Goal: Task Accomplishment & Management: Manage account settings

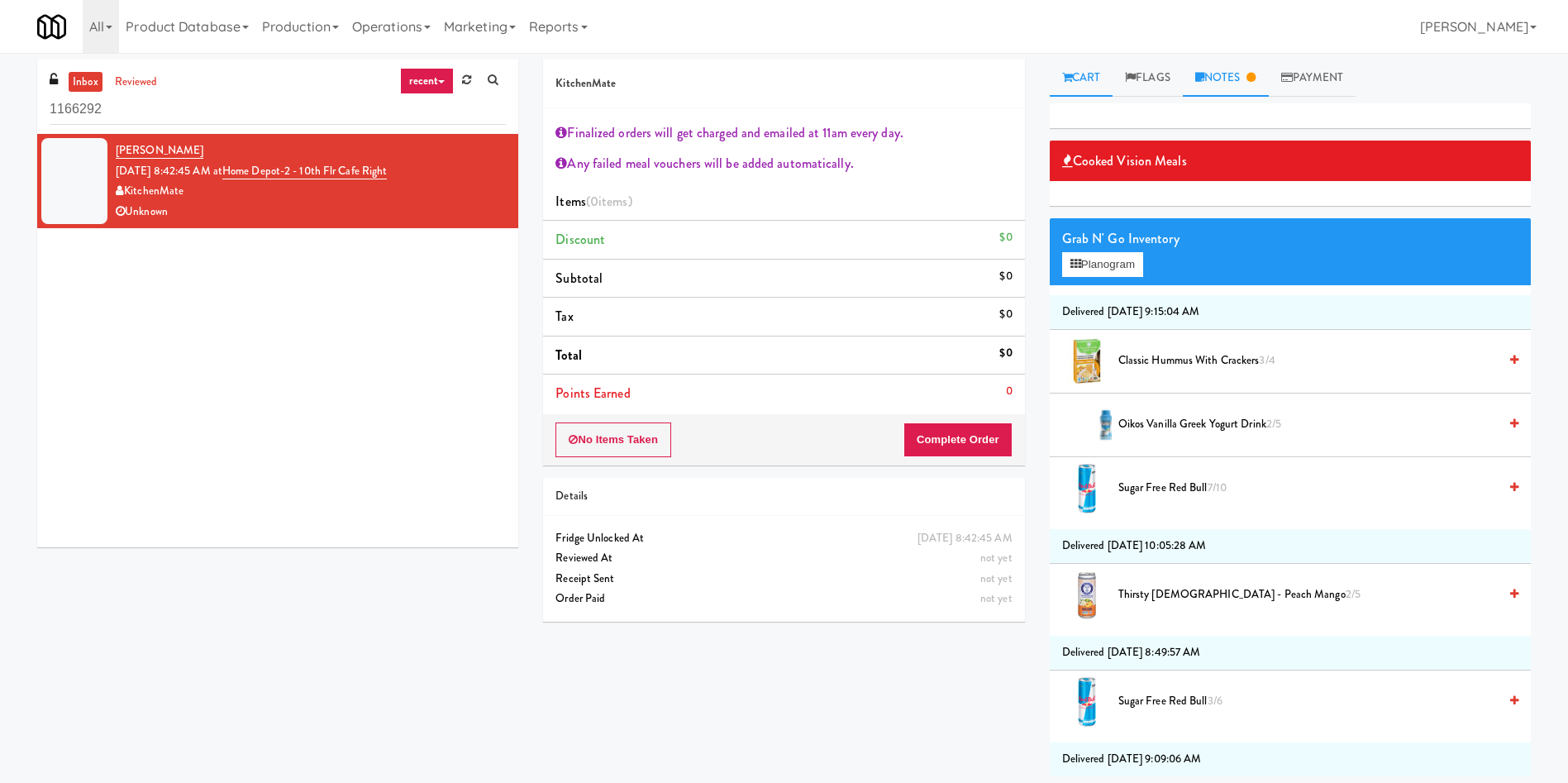
click at [1247, 69] on link "Notes" at bounding box center [1225, 78] width 86 height 37
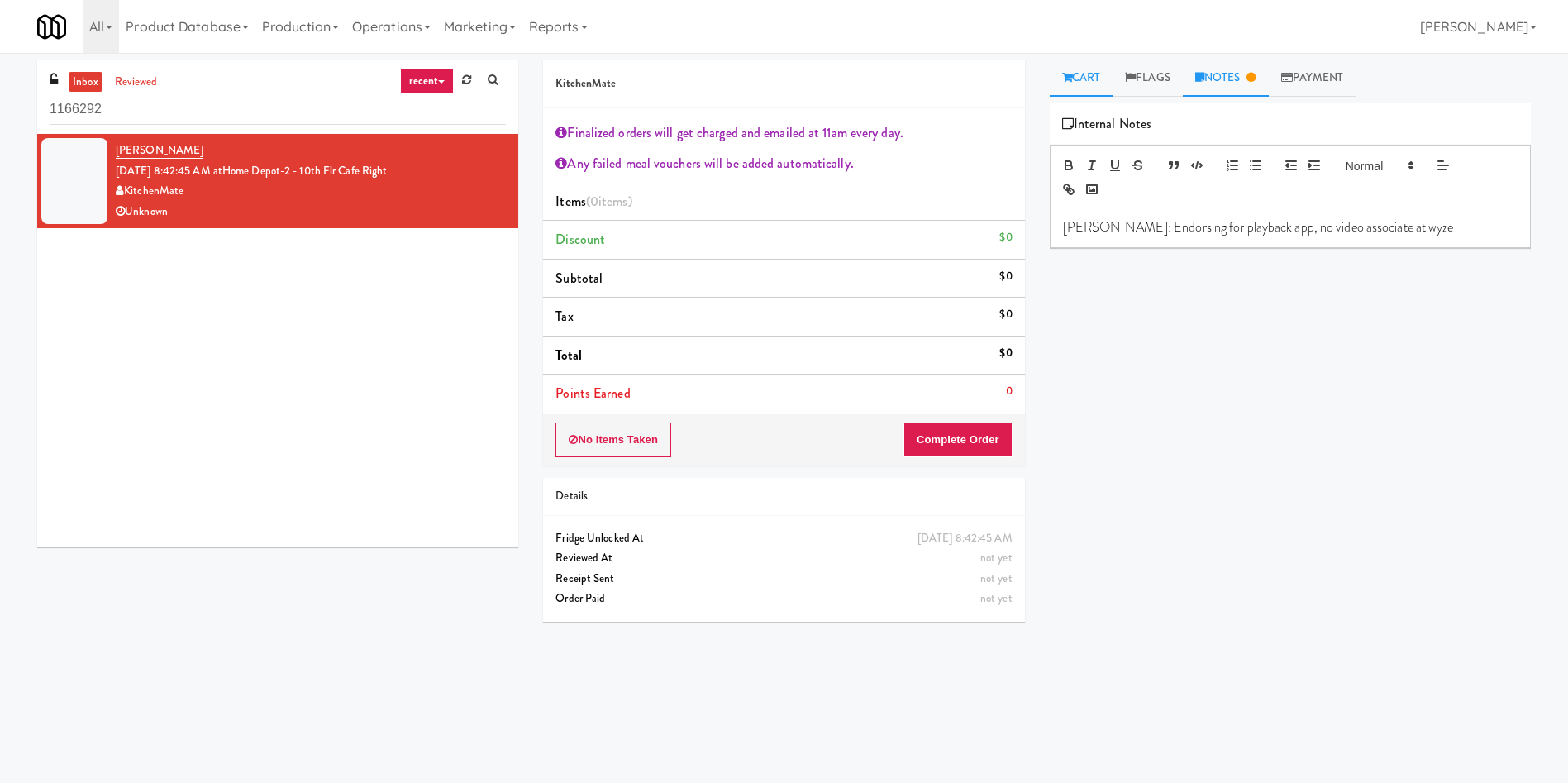
click at [1104, 79] on link "Cart" at bounding box center [1082, 78] width 64 height 37
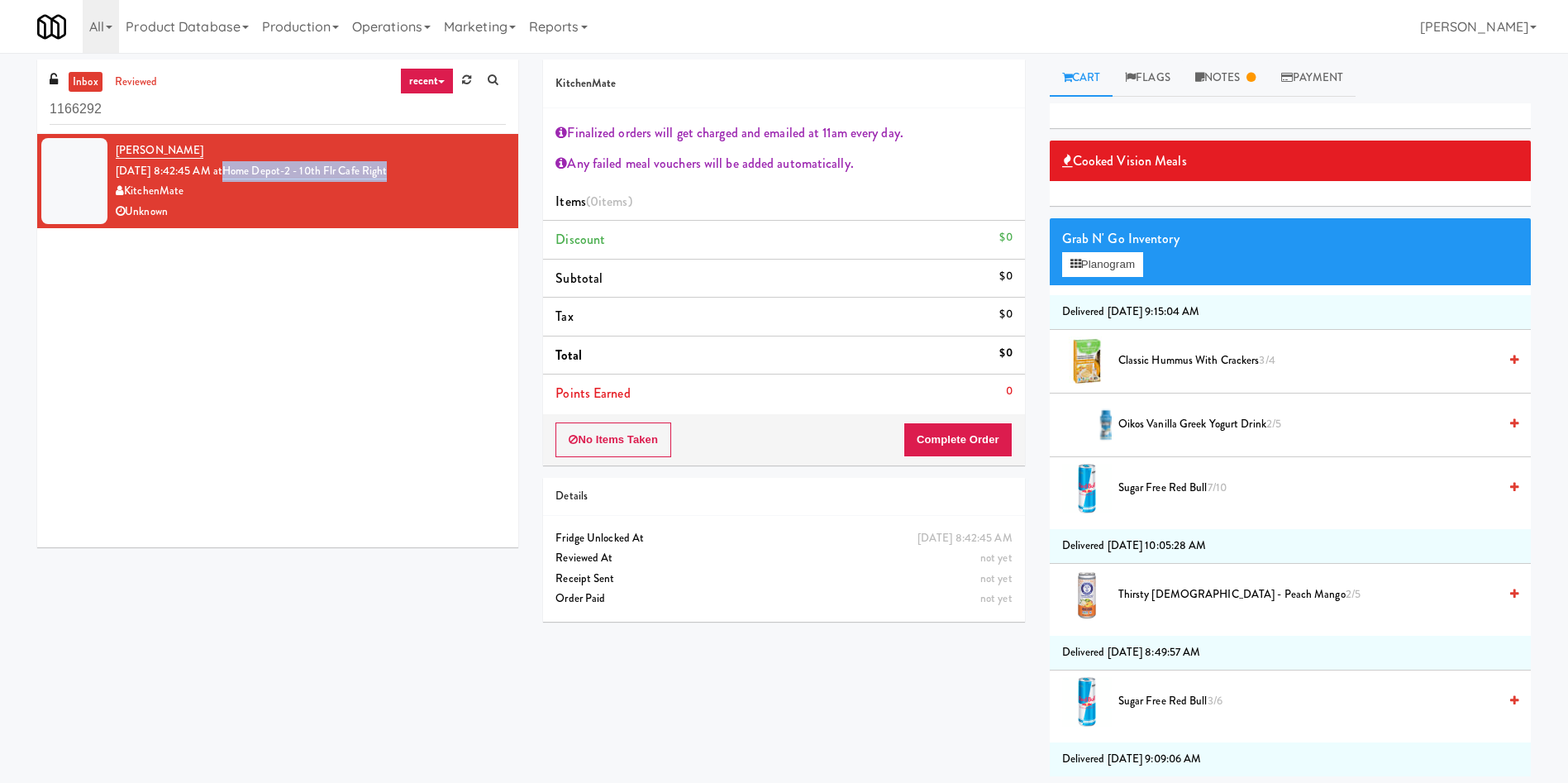
drag, startPoint x: 434, startPoint y: 167, endPoint x: 248, endPoint y: 173, distance: 186.1
click at [248, 173] on div "[PERSON_NAME] [DATE] 8:42:45 AM at [GEOGRAPHIC_DATA]-2 - 10th Flr Cafe Right Ki…" at bounding box center [311, 181] width 391 height 81
copy link "Home Depot-2 - 10th Flr Cafe Right"
paste input "Home Depot-2 - 10th Flr Cafe Right"
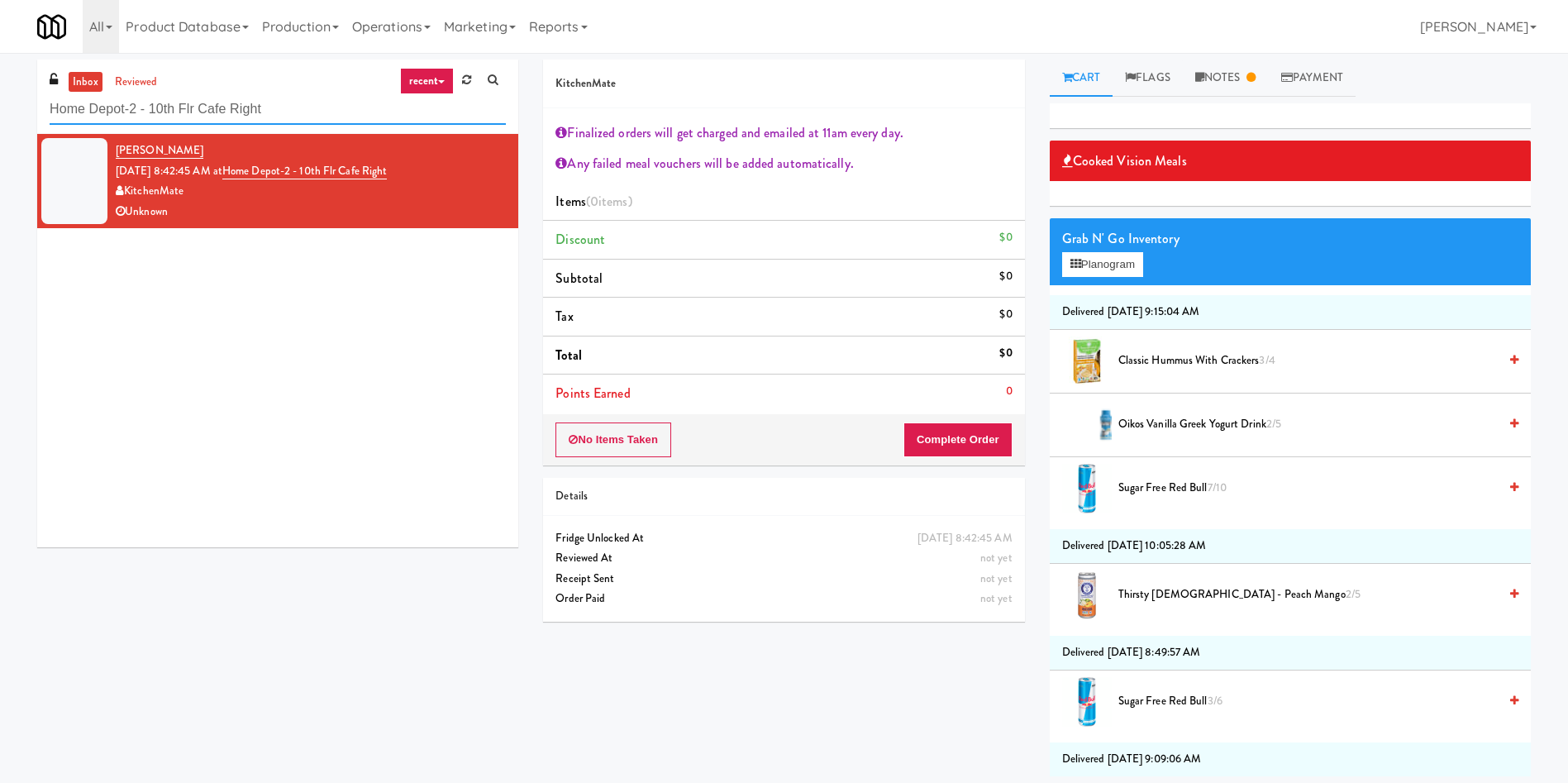
click at [0, 113] on div "inbox reviewed recent all unclear take inventory issue suspicious failed recent…" at bounding box center [784, 418] width 1568 height 717
click at [128, 90] on link "reviewed" at bounding box center [136, 82] width 51 height 21
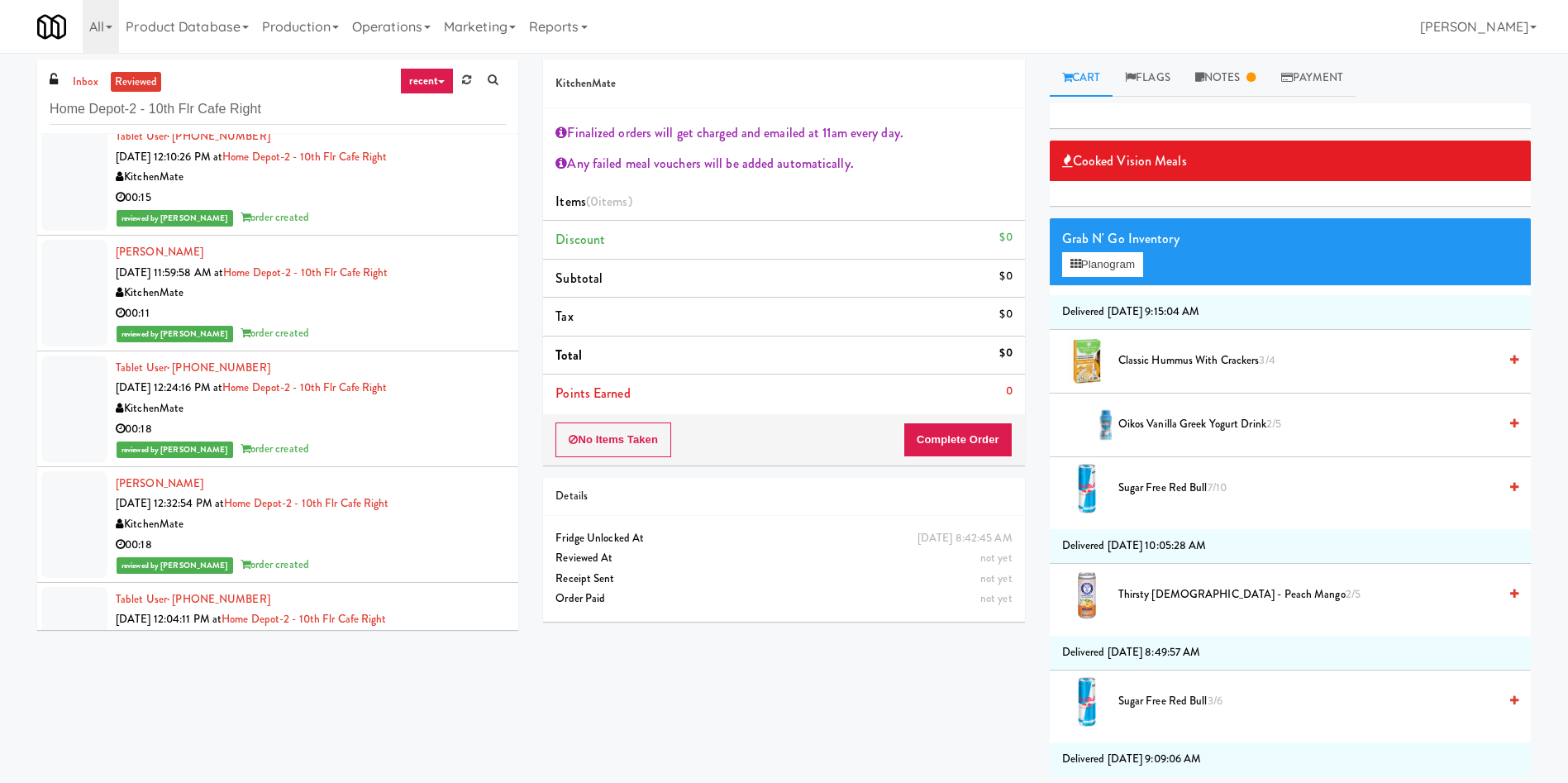
scroll to position [124, 0]
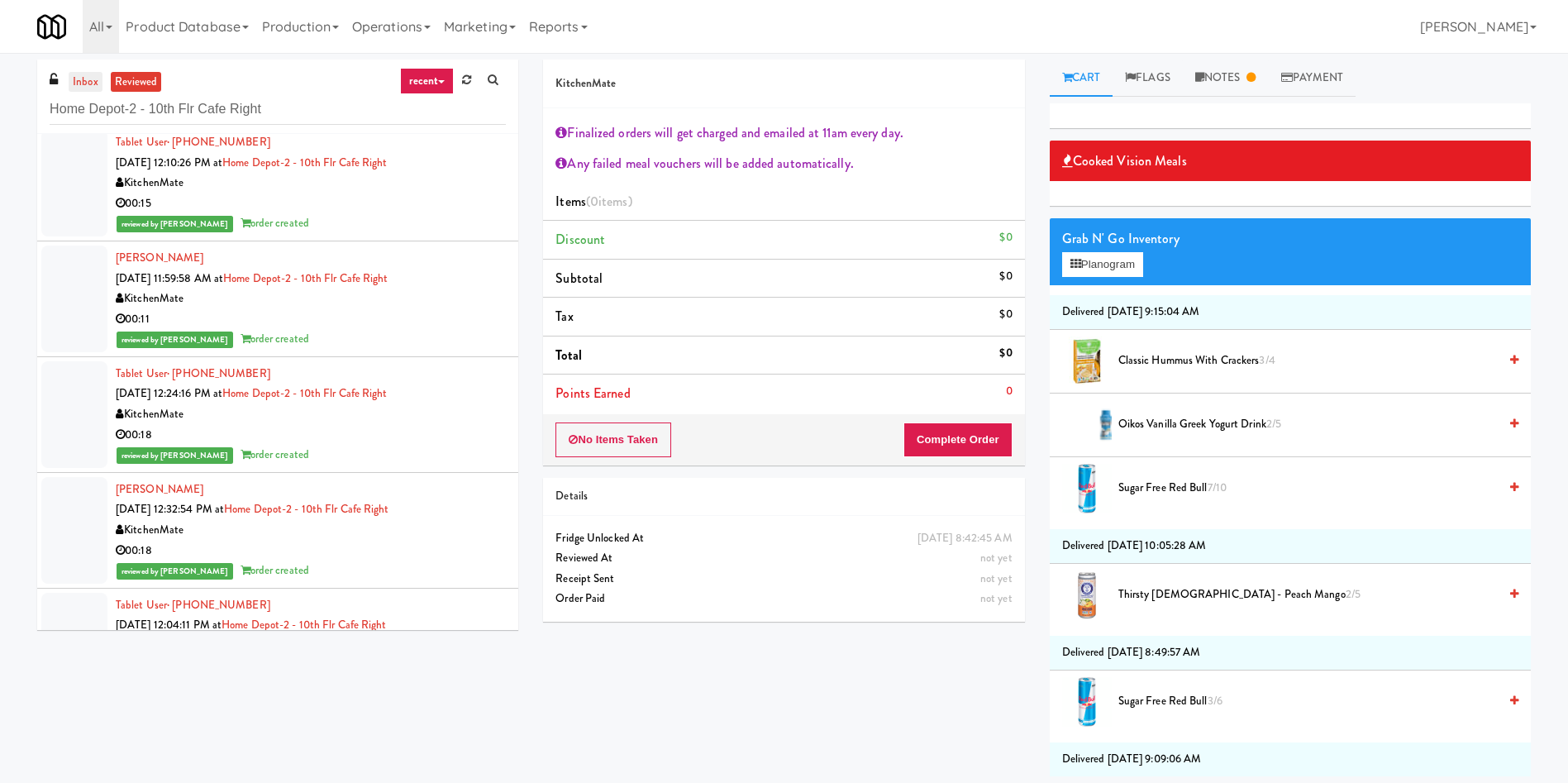
click at [79, 81] on link "inbox" at bounding box center [86, 82] width 34 height 21
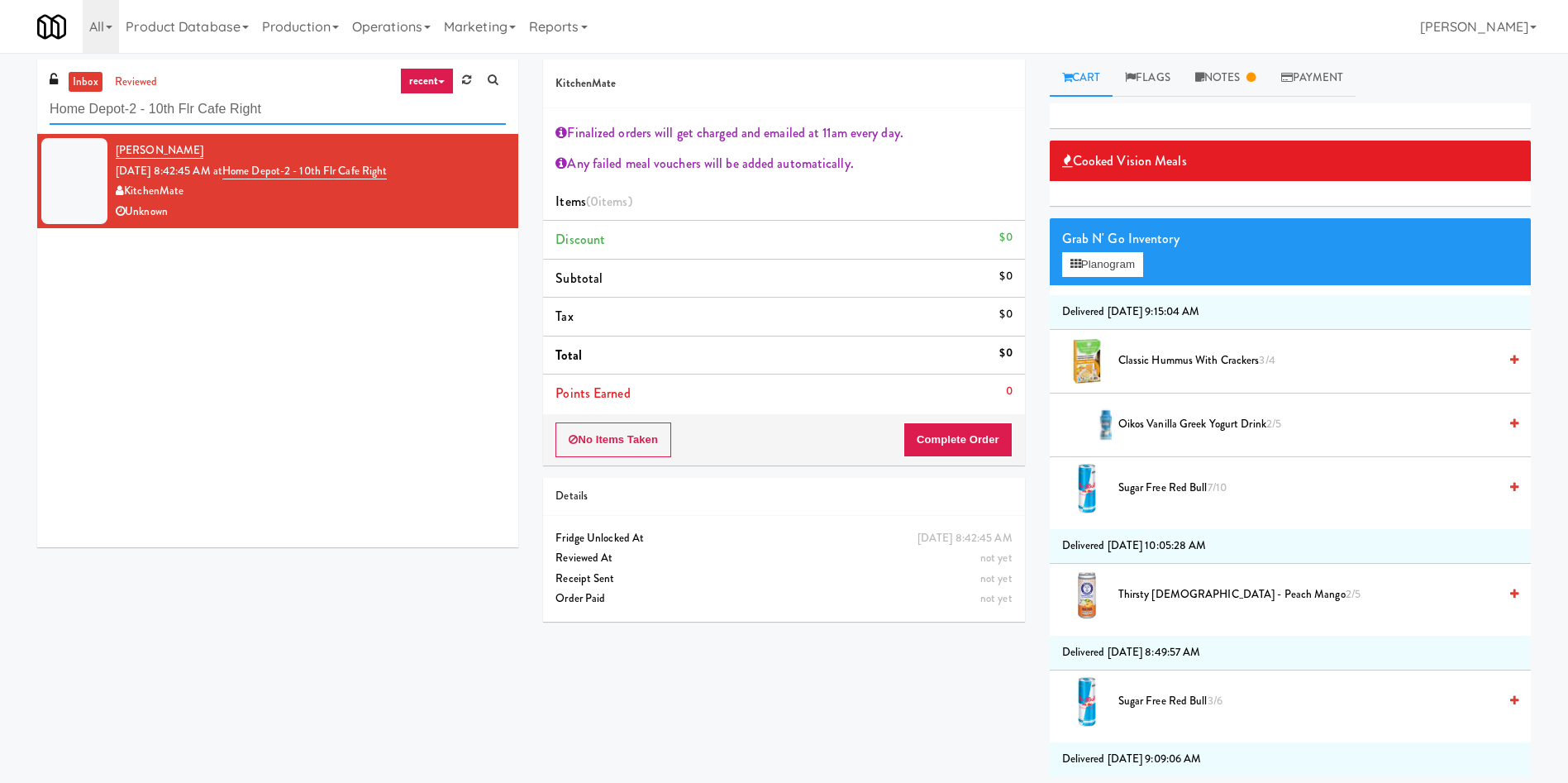
drag, startPoint x: 317, startPoint y: 118, endPoint x: 0, endPoint y: 88, distance: 318.4
click at [0, 88] on div "inbox reviewed recent all unclear take inventory issue suspicious failed recent…" at bounding box center [784, 418] width 1568 height 717
paste input "Salt Box 1 Fridge 2"
type input "Salt Box 1 Fridge 2"
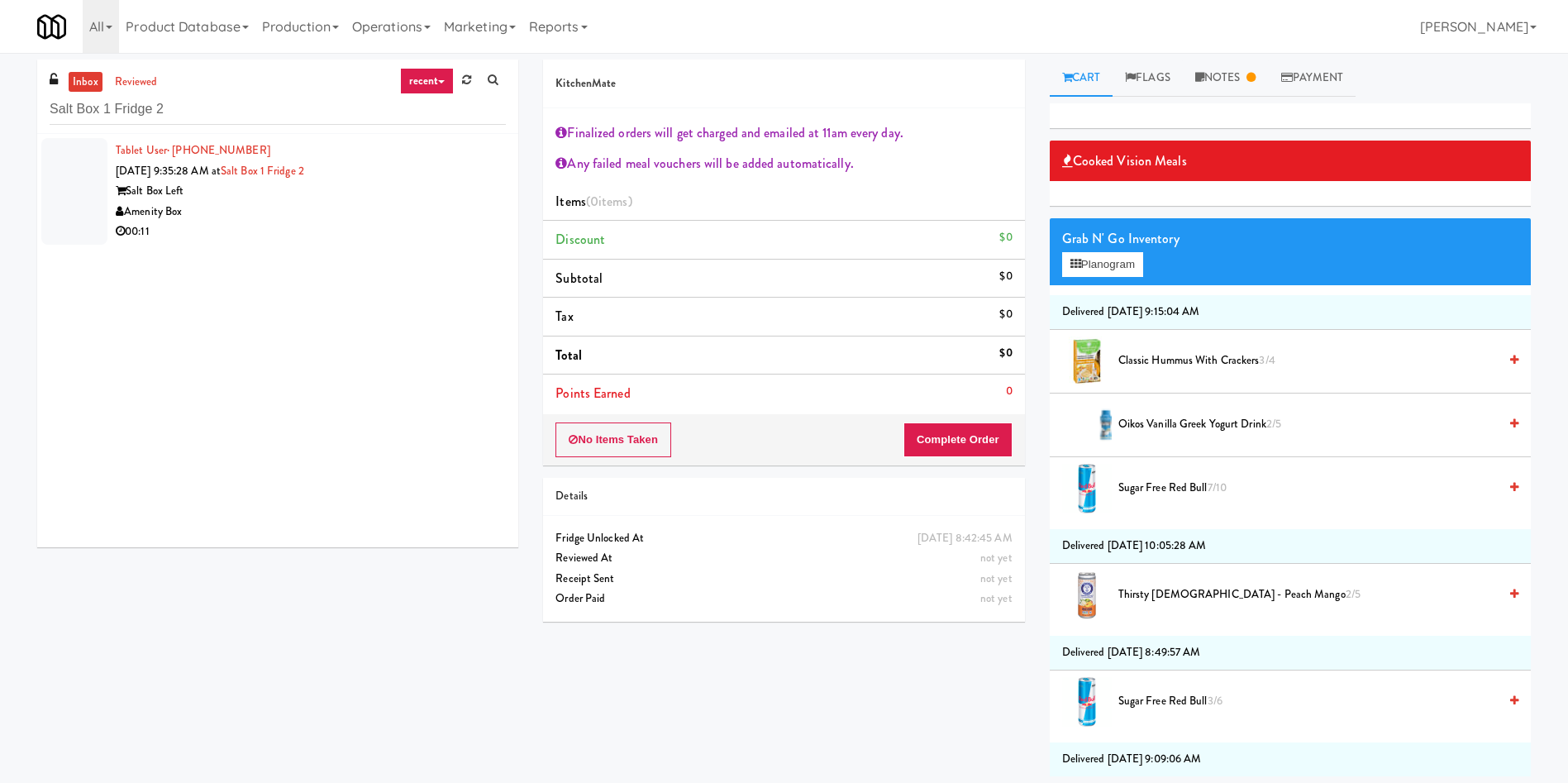
click at [87, 183] on div at bounding box center [74, 191] width 66 height 107
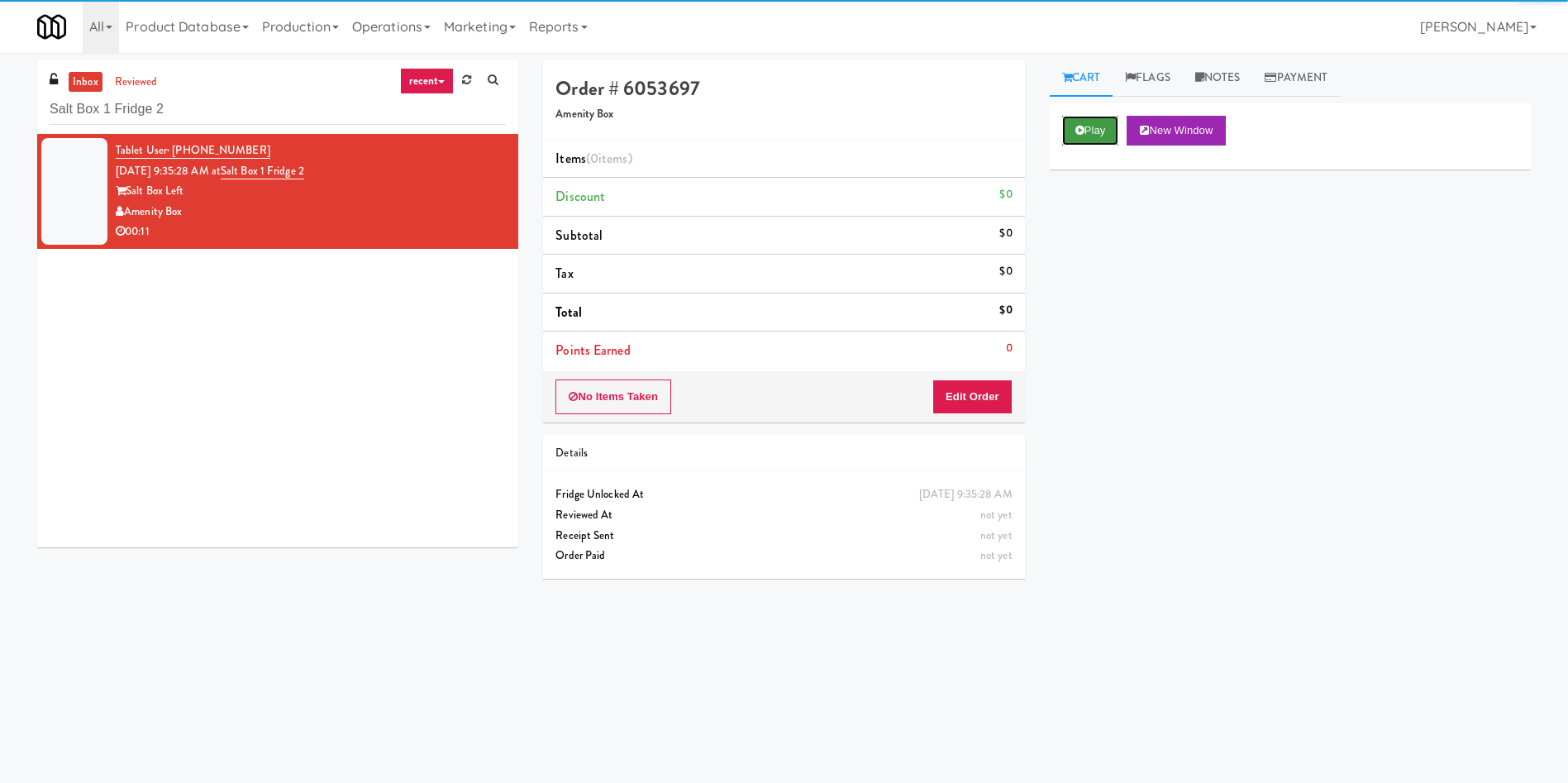
click at [1109, 135] on button "Play" at bounding box center [1091, 130] width 57 height 29
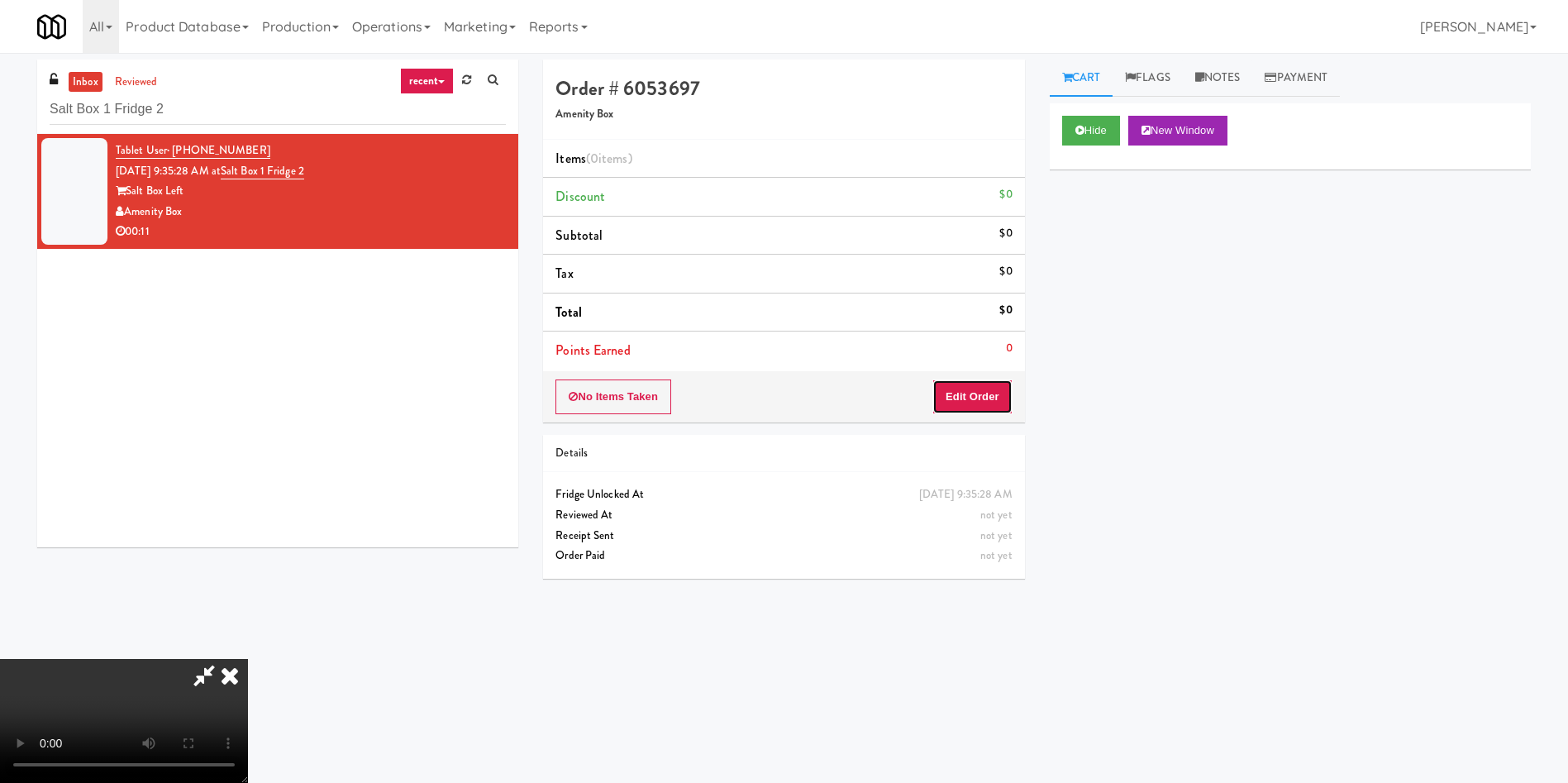
click at [991, 403] on button "Edit Order" at bounding box center [972, 397] width 80 height 34
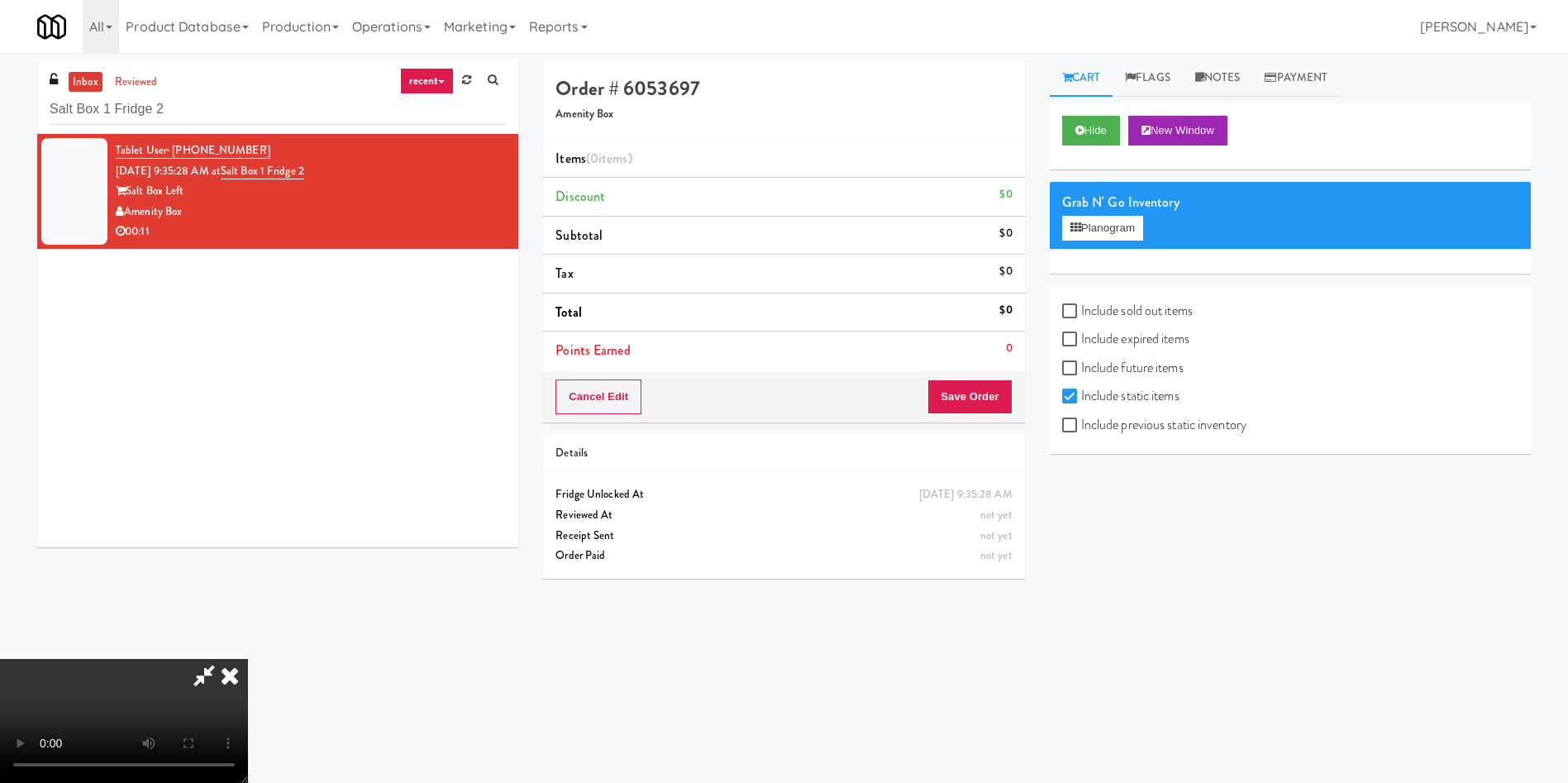
drag, startPoint x: 221, startPoint y: 679, endPoint x: 204, endPoint y: 693, distance: 22.0
click at [209, 691] on video at bounding box center [123, 721] width 248 height 124
click at [1118, 229] on button "Planogram" at bounding box center [1103, 229] width 81 height 25
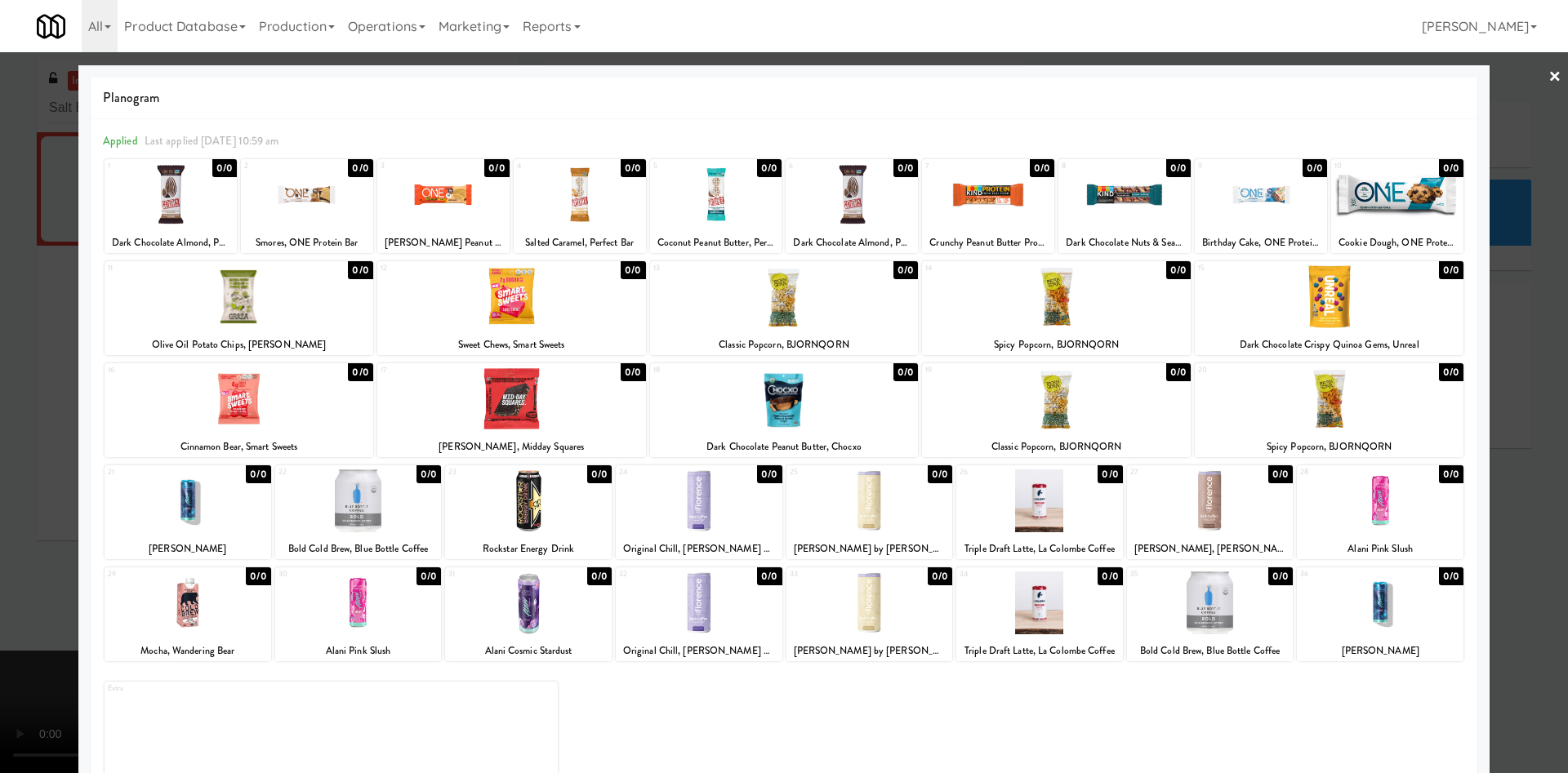
click at [1486, 136] on div at bounding box center [784, 386] width 1568 height 773
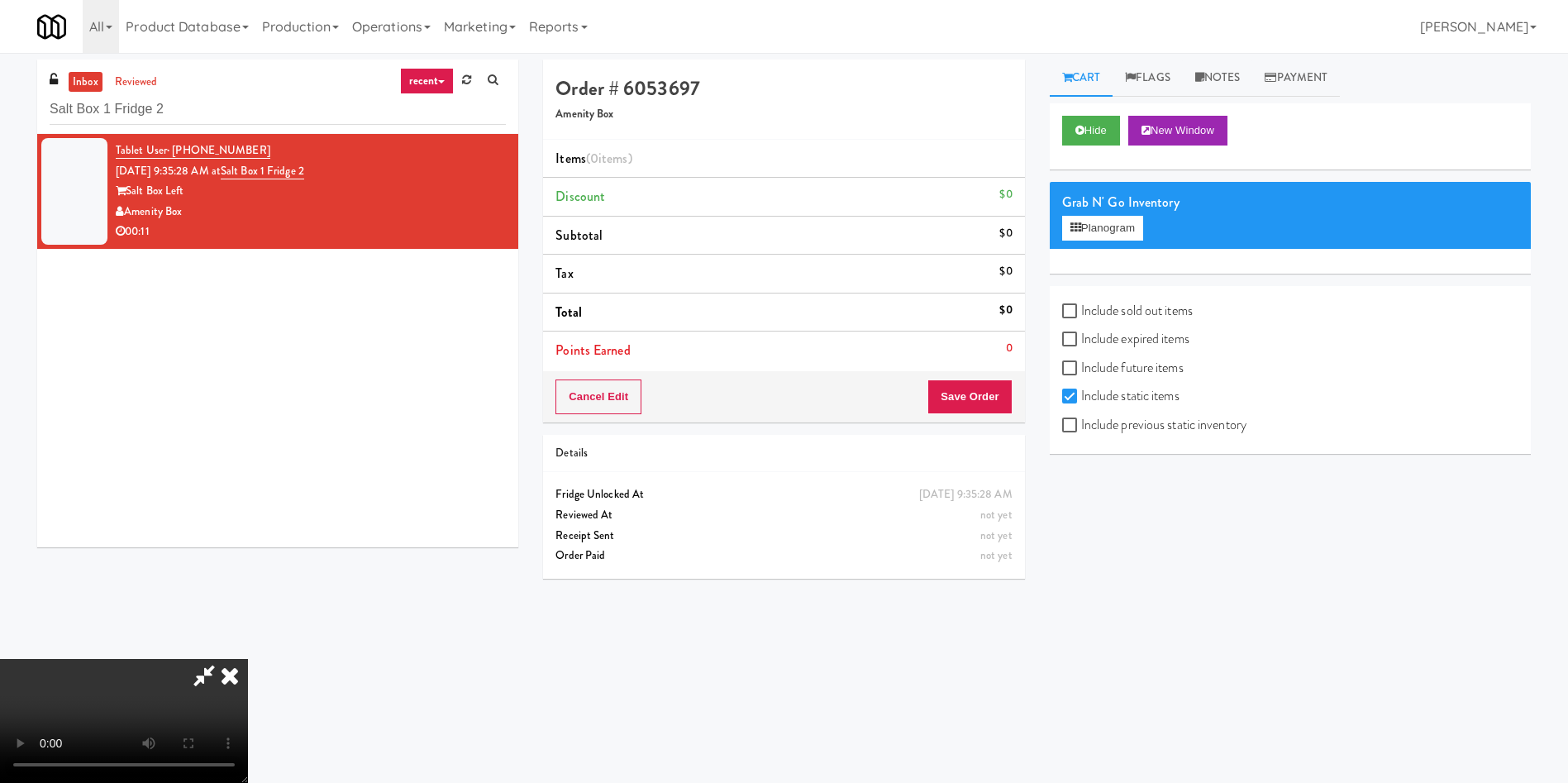
scroll to position [243, 0]
click at [248, 659] on video at bounding box center [123, 721] width 248 height 124
click at [248, 659] on icon at bounding box center [229, 675] width 36 height 33
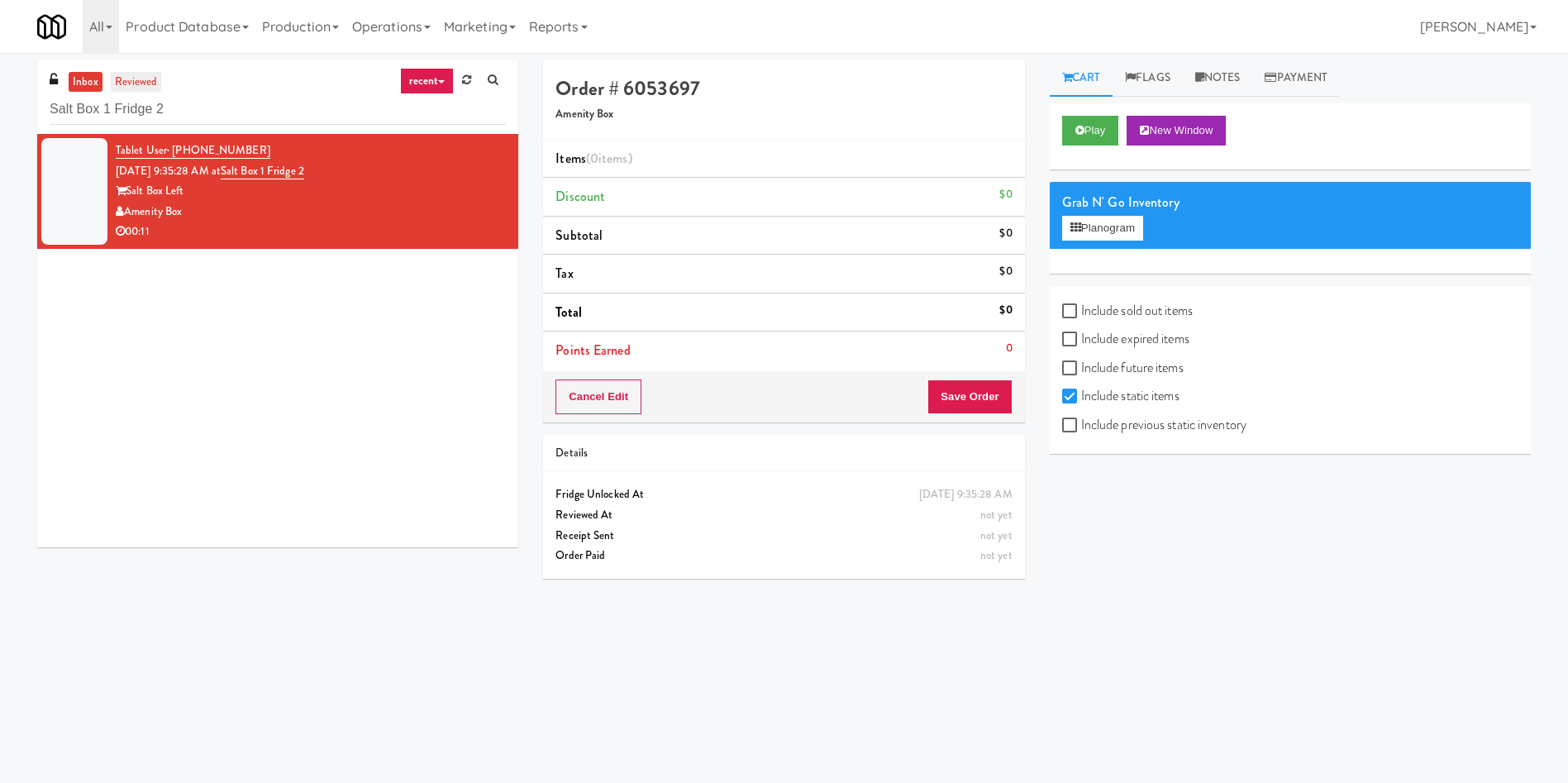
click at [148, 81] on link "reviewed" at bounding box center [136, 82] width 51 height 21
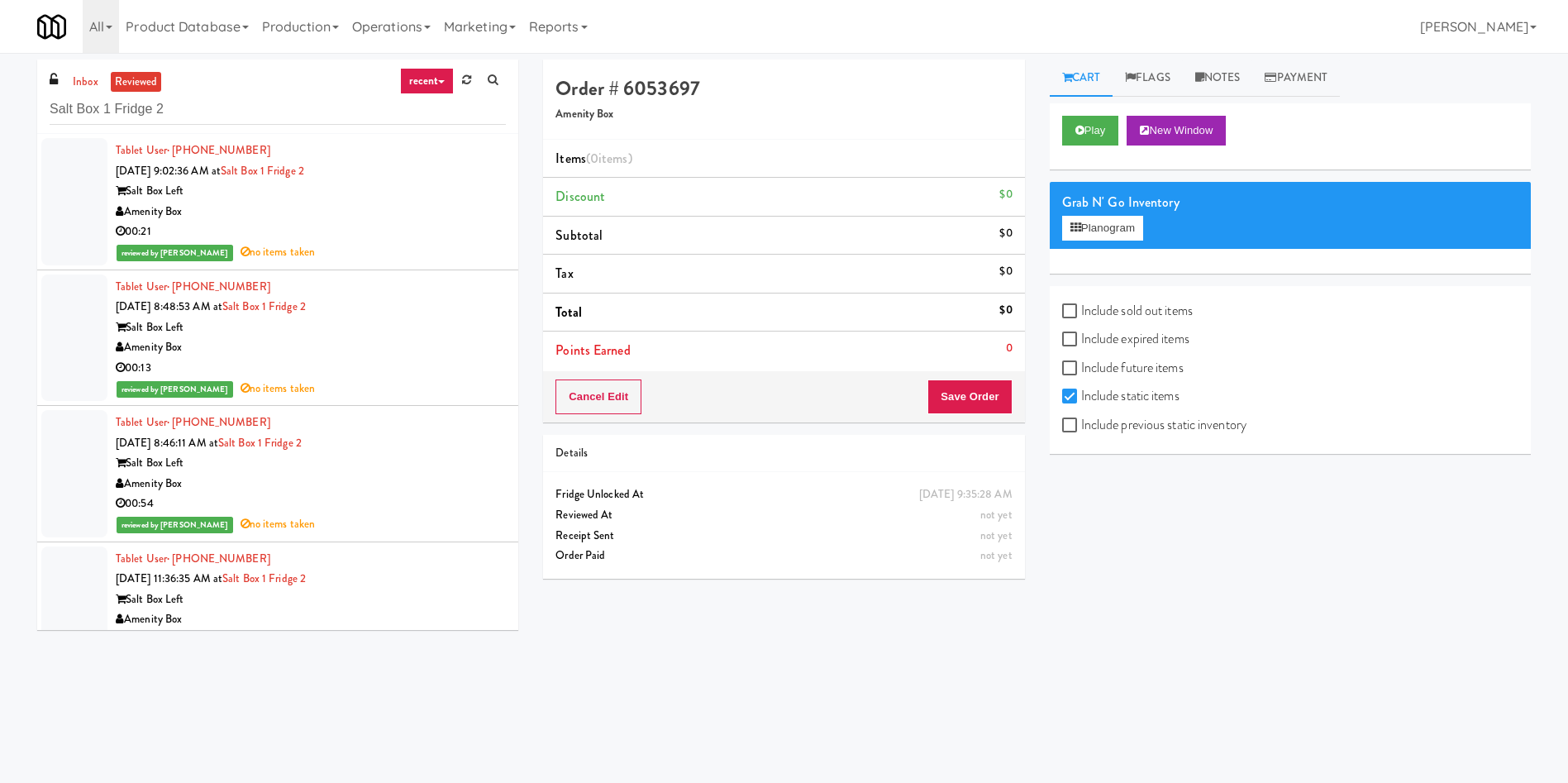
click at [72, 183] on div at bounding box center [74, 202] width 66 height 128
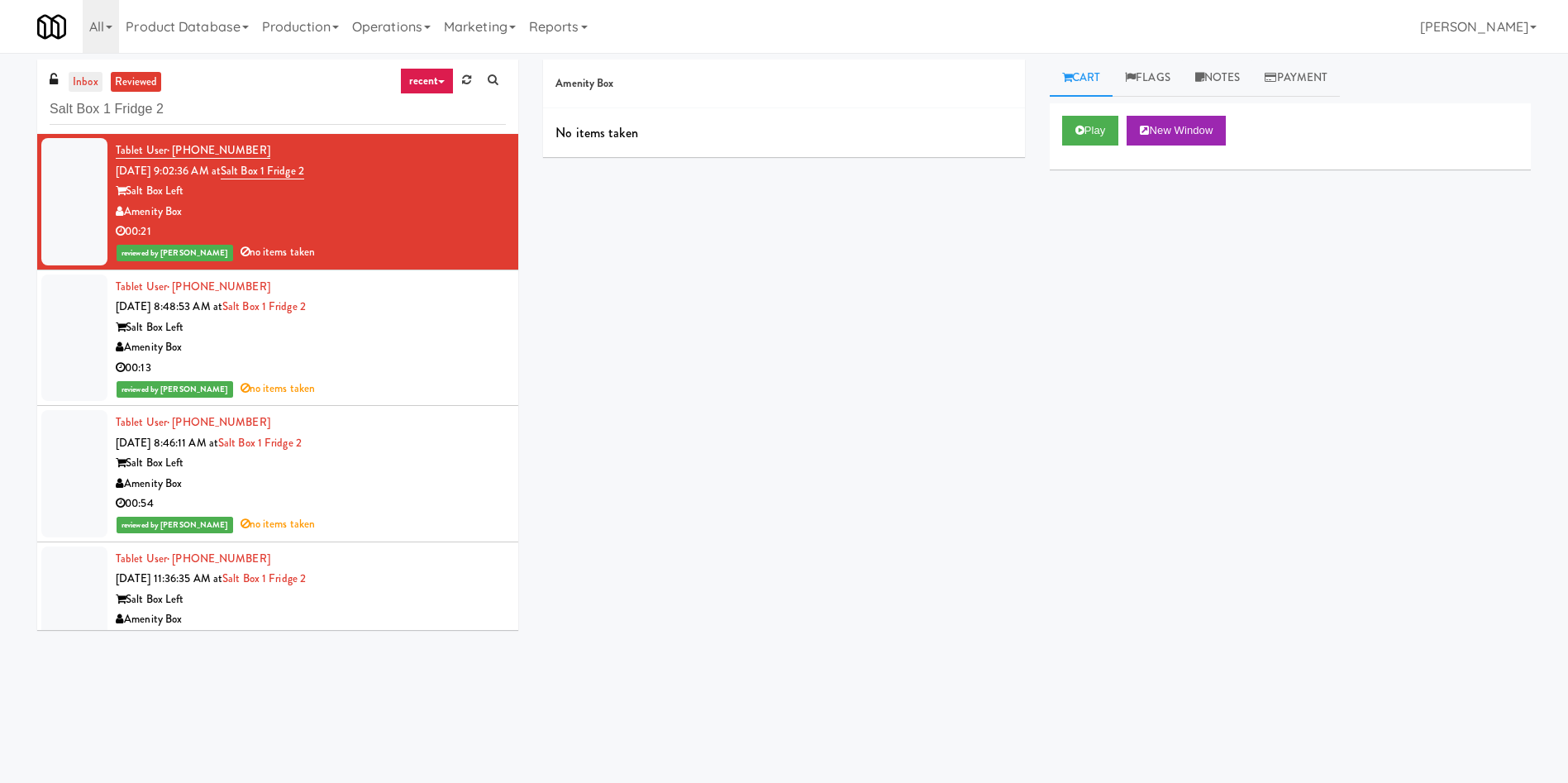
click at [81, 89] on link "inbox" at bounding box center [86, 82] width 34 height 21
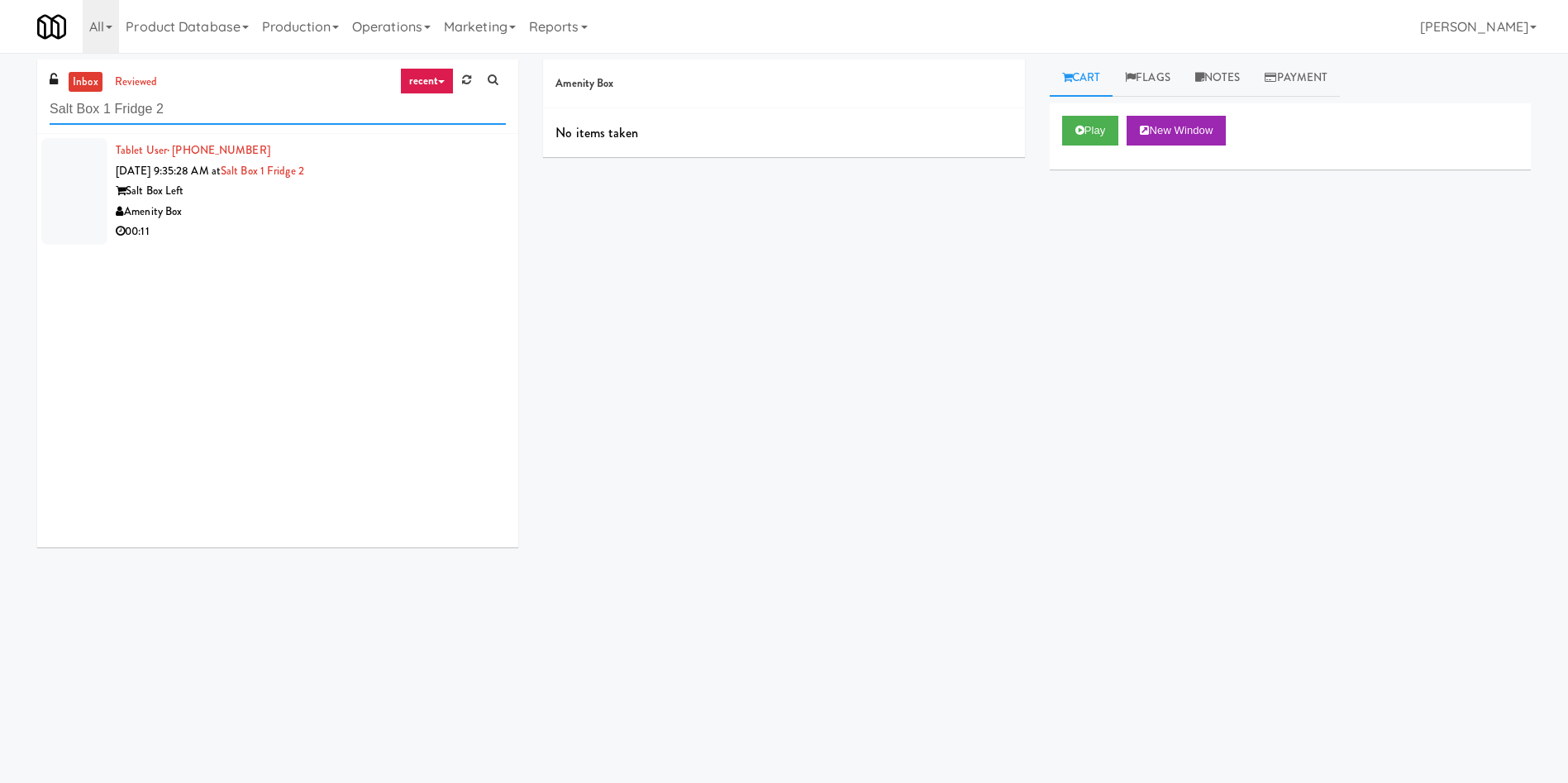
drag, startPoint x: 255, startPoint y: 112, endPoint x: 0, endPoint y: 112, distance: 255.0
click at [0, 112] on div "inbox reviewed recent all unclear take inventory issue suspicious failed recent…" at bounding box center [784, 392] width 1568 height 664
paste input "Home Depot-2 - 10th Flr Cafe Right"
type input "Home Depot-2 - 10th Flr Cafe Right"
click at [43, 174] on div at bounding box center [74, 181] width 66 height 86
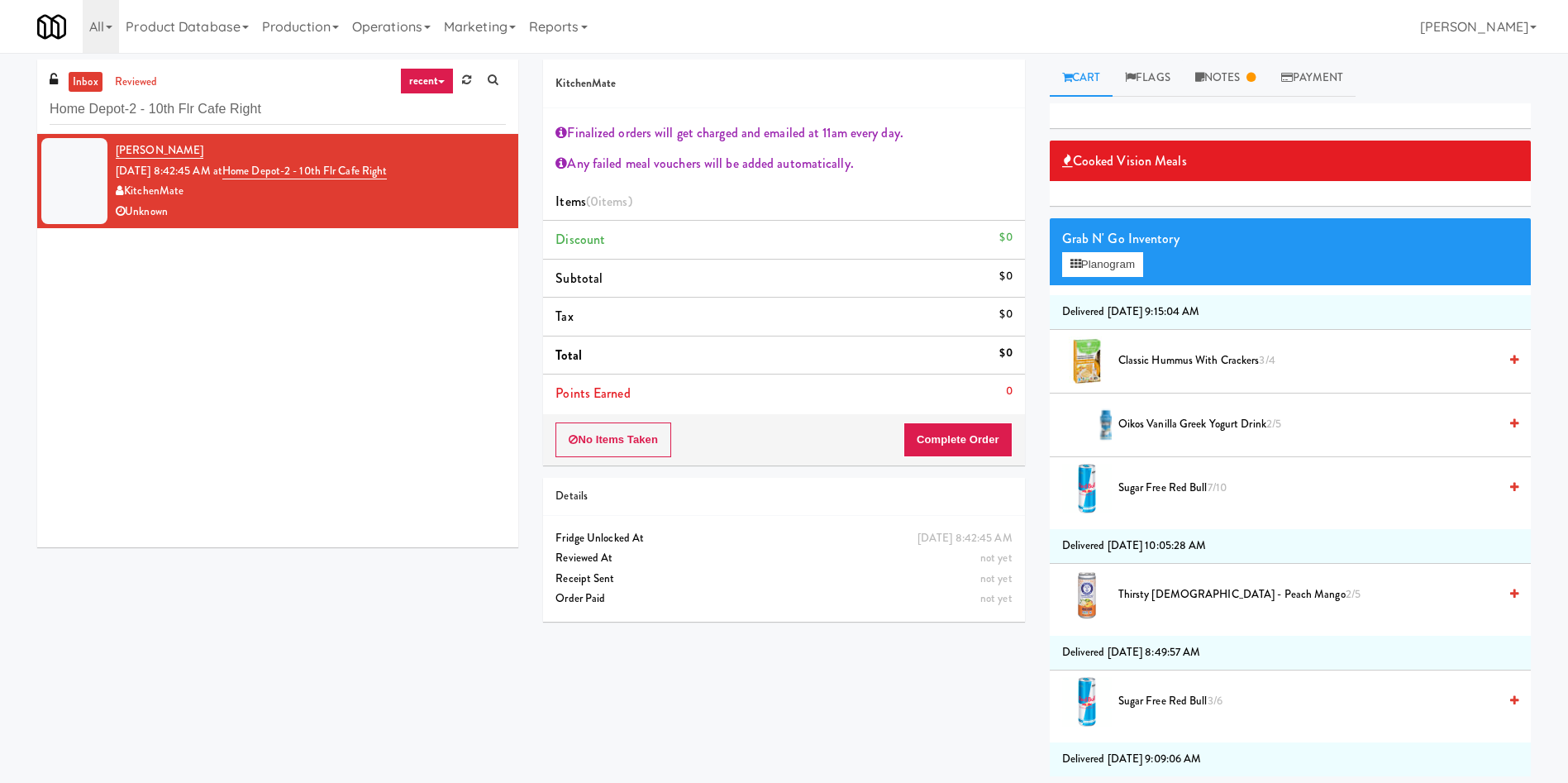
scroll to position [124, 0]
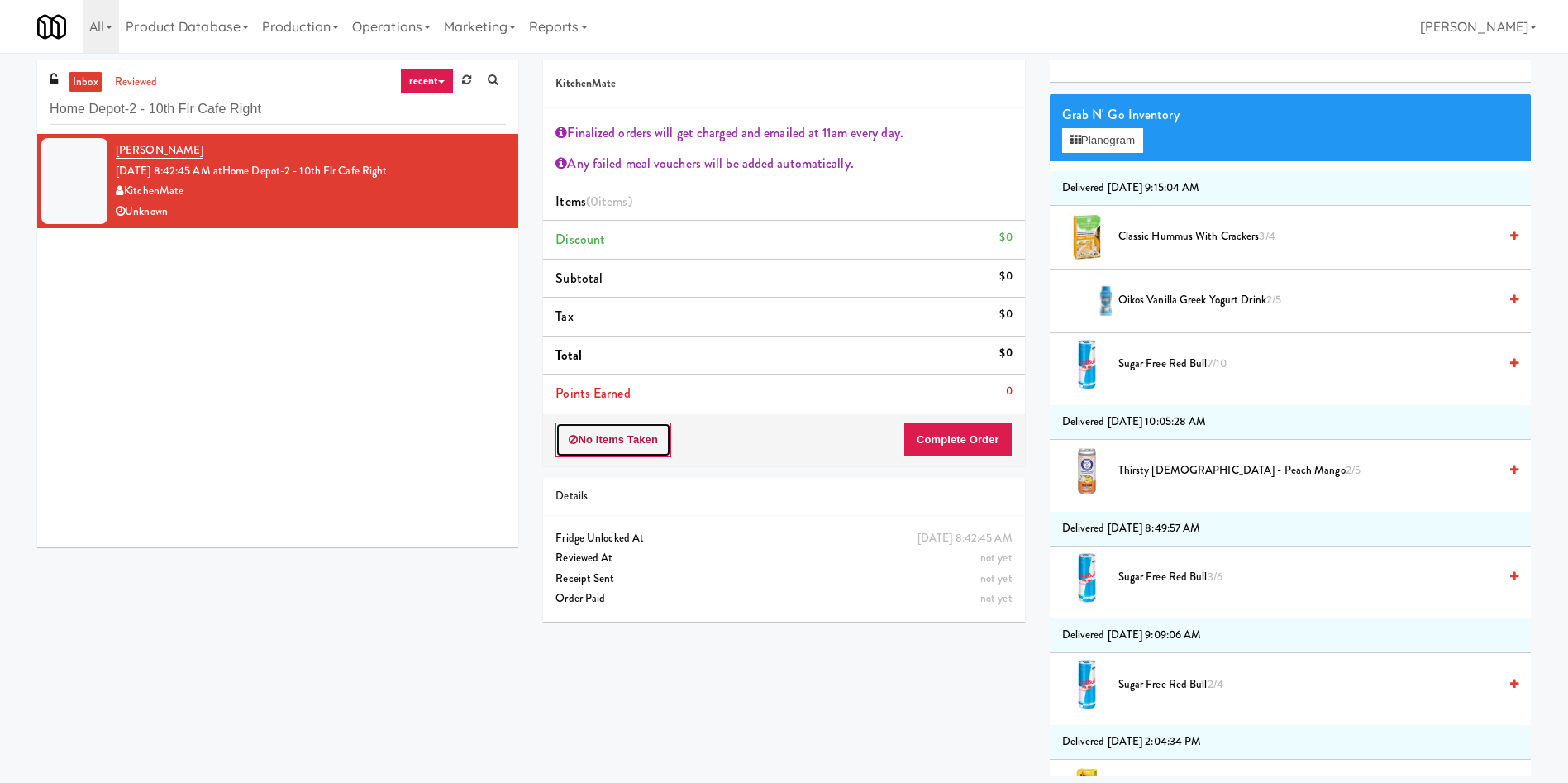
click at [634, 453] on button "No Items Taken" at bounding box center [613, 439] width 116 height 34
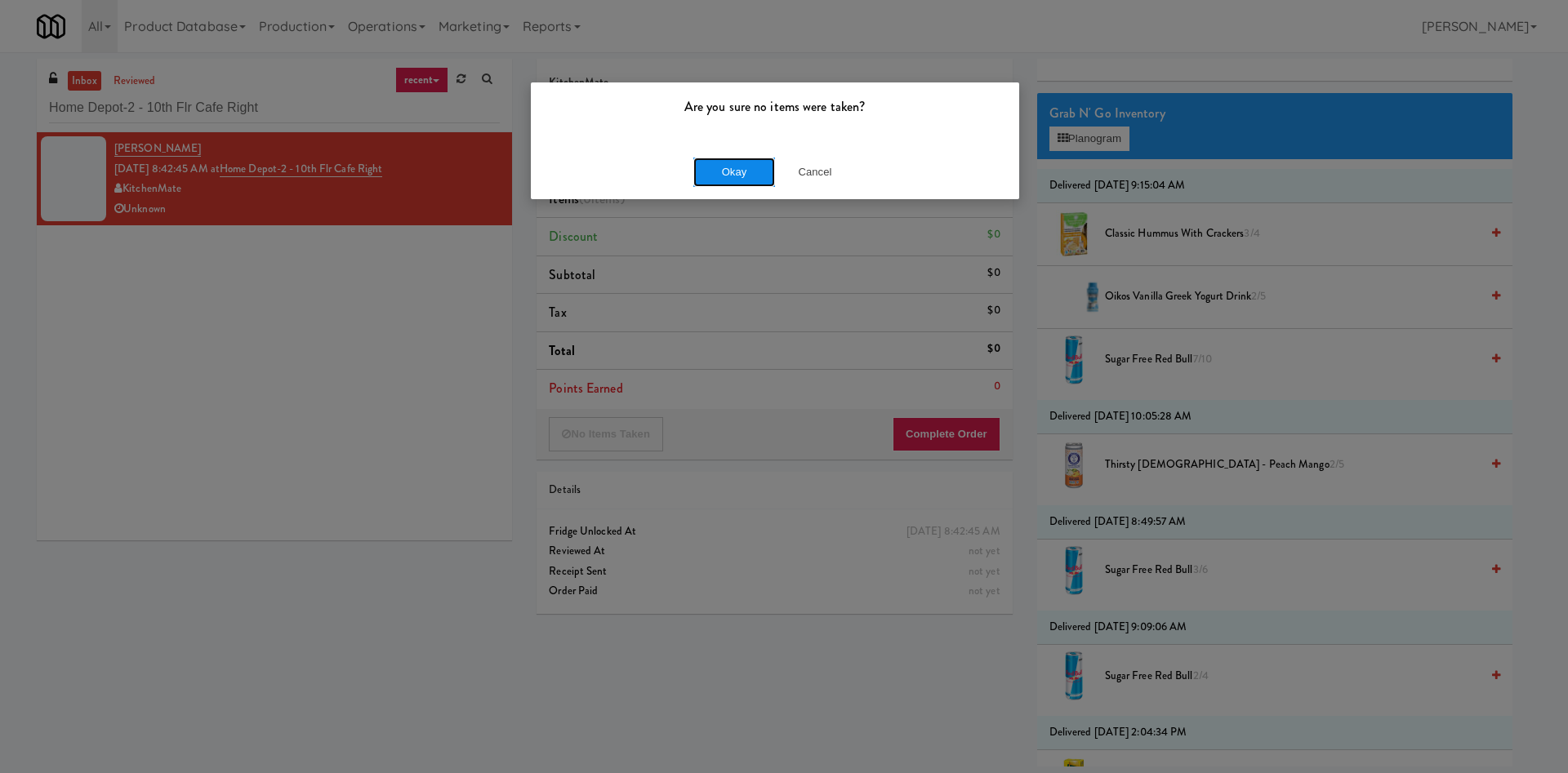
click at [765, 174] on button "Okay" at bounding box center [734, 172] width 81 height 29
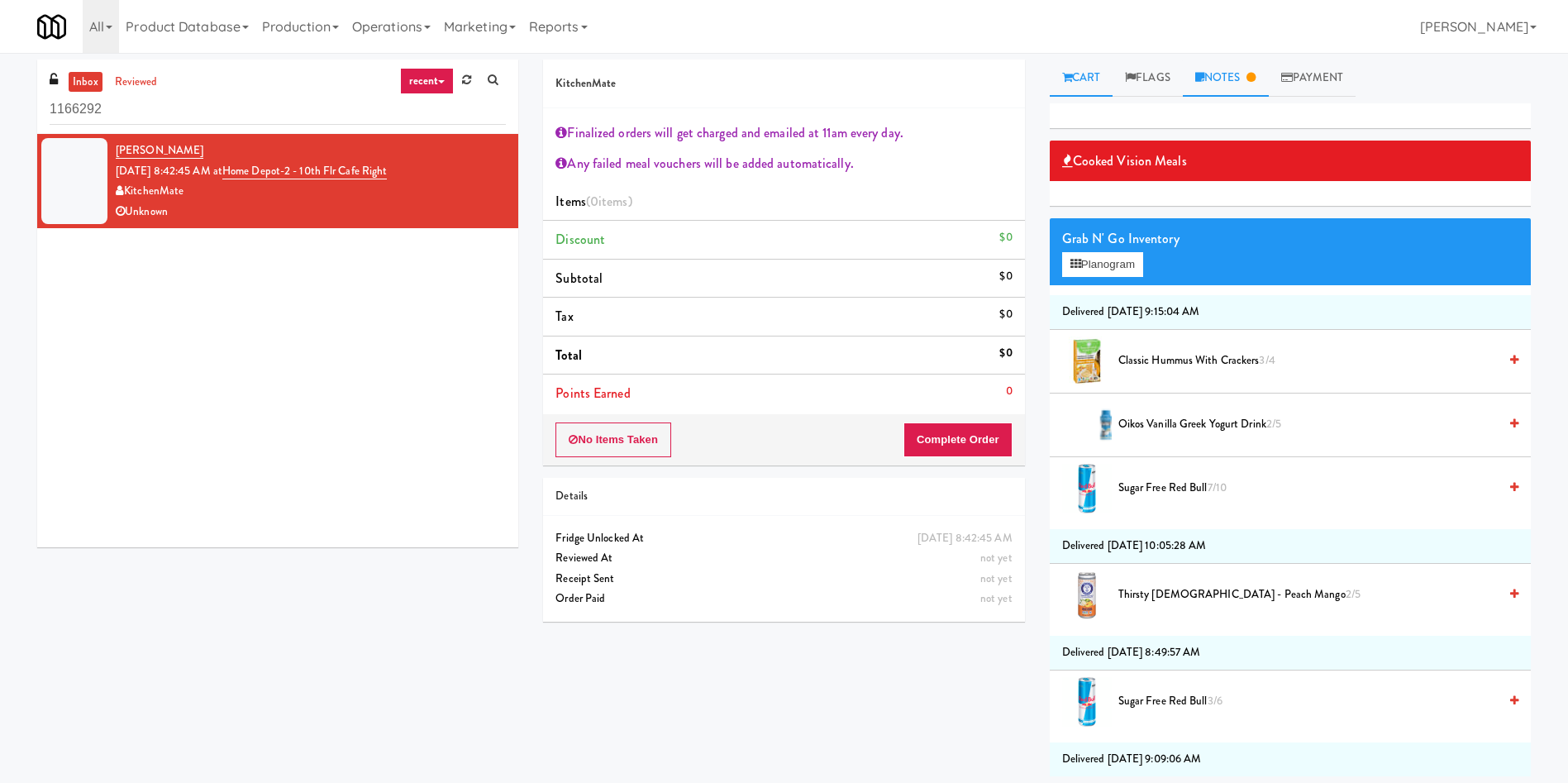
click at [1219, 79] on link "Notes" at bounding box center [1225, 78] width 86 height 37
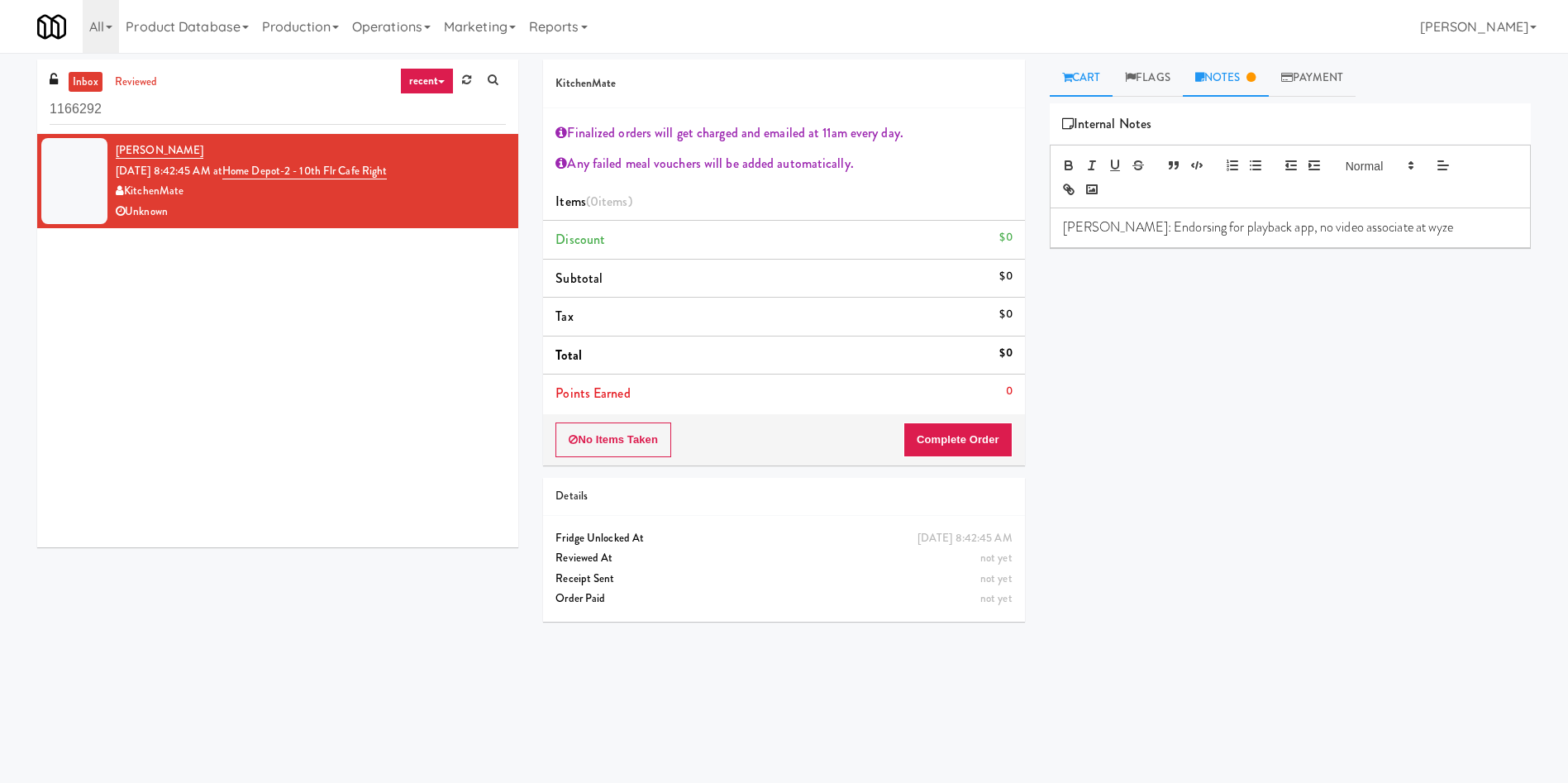
click at [1106, 66] on link "Cart" at bounding box center [1082, 78] width 64 height 37
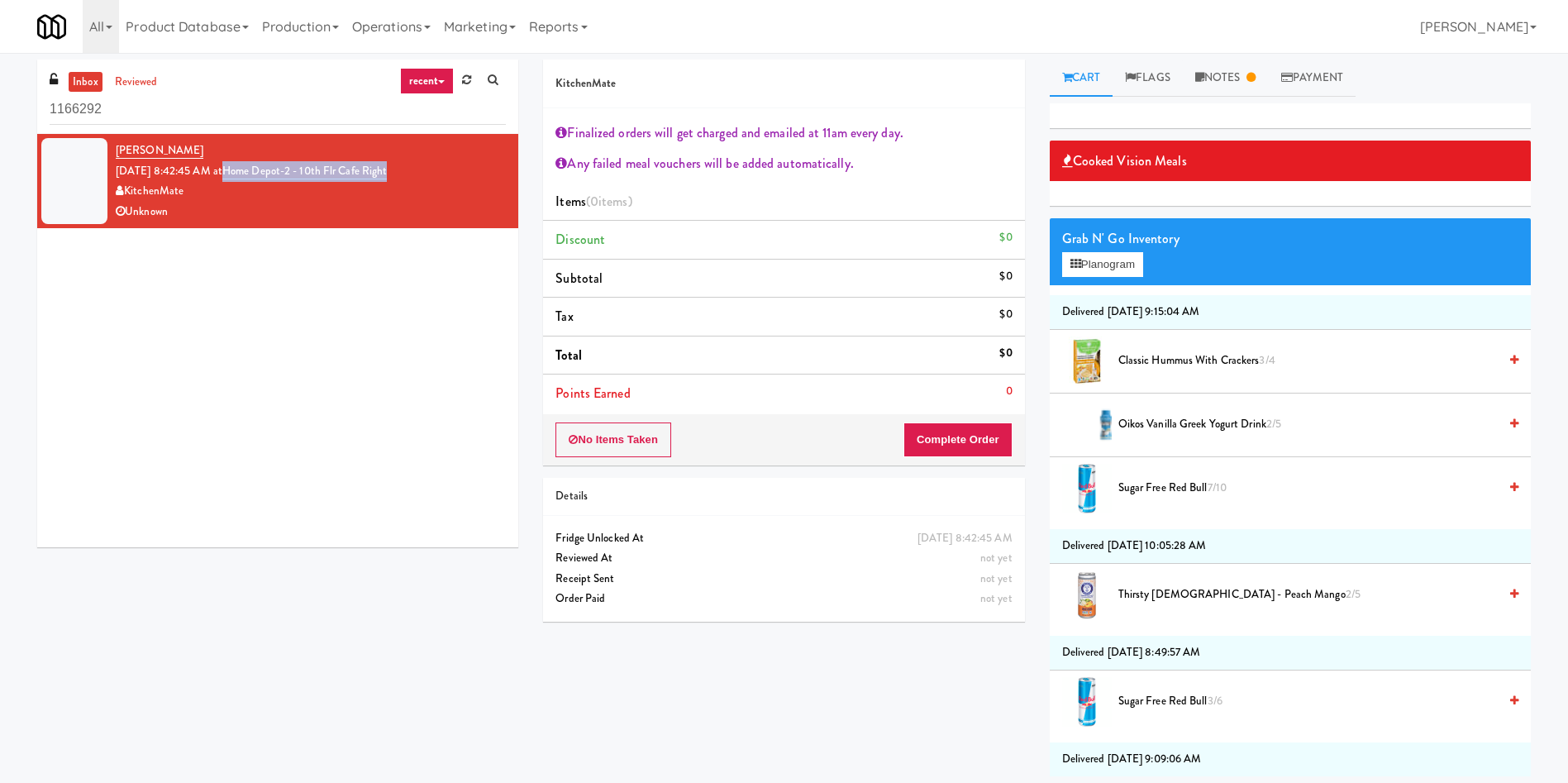
drag, startPoint x: 424, startPoint y: 171, endPoint x: 248, endPoint y: 170, distance: 176.0
click at [248, 170] on div "[PERSON_NAME] [DATE] 8:42:45 AM at [GEOGRAPHIC_DATA]-2 - 10th Flr Cafe Right Ki…" at bounding box center [311, 181] width 391 height 81
copy link "Home Depot-2 - 10th Flr Cafe Right"
drag, startPoint x: 163, startPoint y: 115, endPoint x: 0, endPoint y: 87, distance: 165.4
click at [0, 87] on div "inbox reviewed recent all unclear take inventory issue suspicious failed recent…" at bounding box center [784, 418] width 1568 height 717
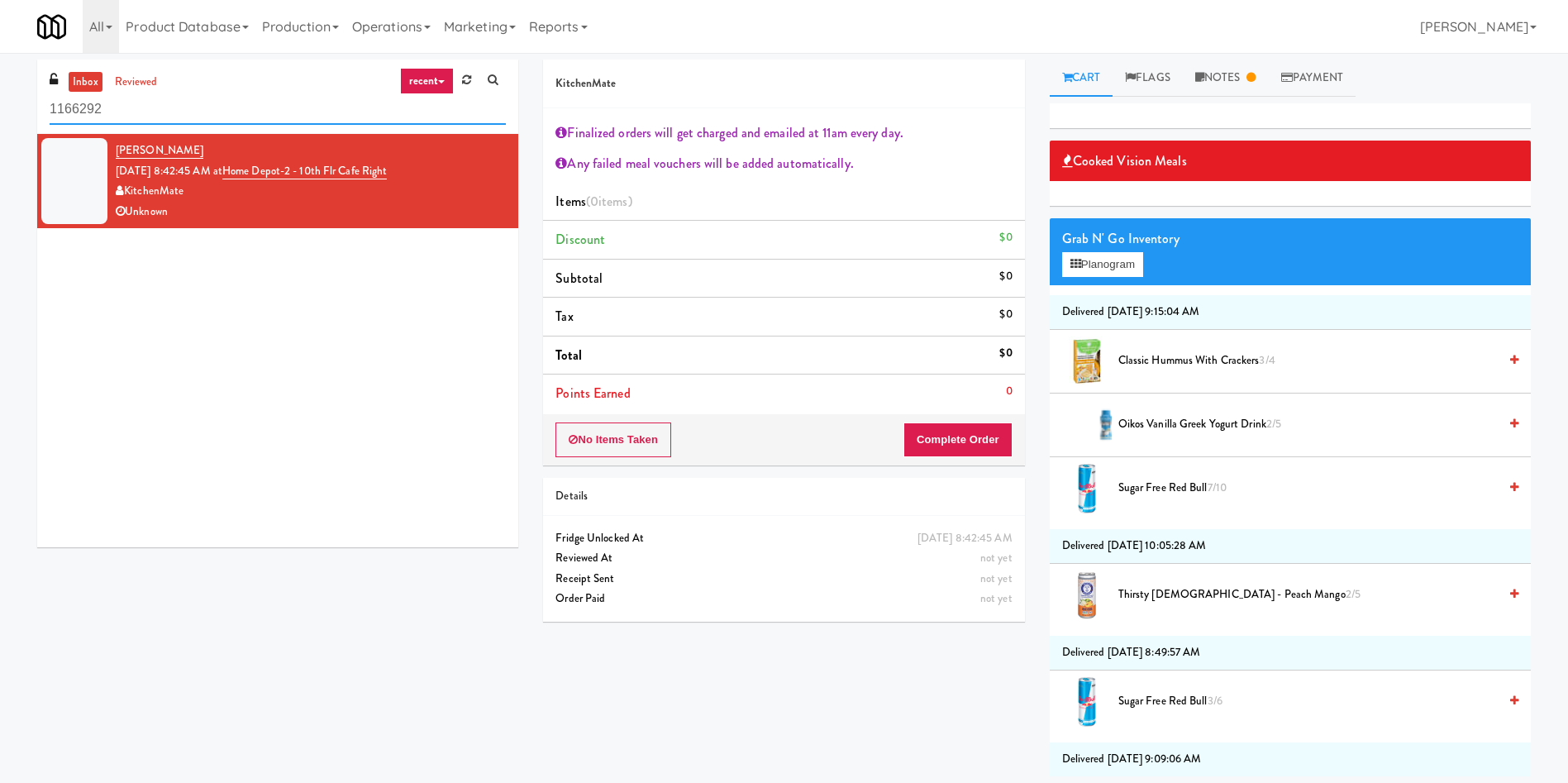
paste input "Home Depot-2 - 10th Flr Cafe Right"
type input "Home Depot-2 - 10th Flr Cafe Right"
